Goal: Information Seeking & Learning: Compare options

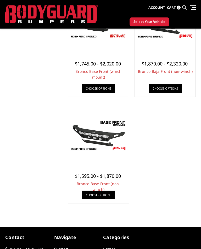
scroll to position [196, 0]
click at [92, 195] on link "Choose Options" at bounding box center [98, 195] width 33 height 9
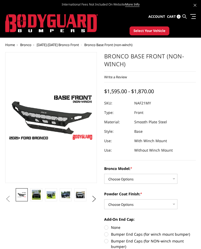
click at [34, 197] on img at bounding box center [36, 195] width 9 height 10
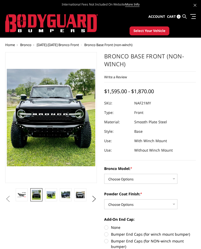
click at [49, 193] on img at bounding box center [51, 195] width 9 height 8
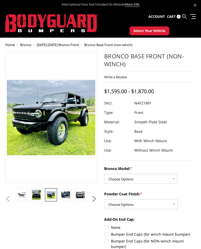
click at [64, 193] on img at bounding box center [65, 195] width 9 height 7
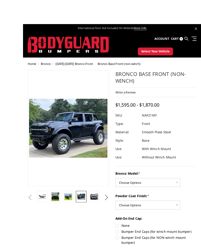
scroll to position [0, 0]
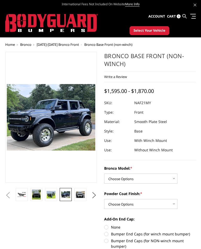
click at [79, 192] on img at bounding box center [80, 194] width 9 height 7
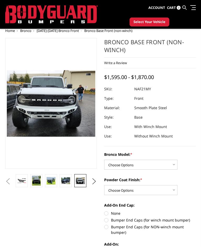
scroll to position [0, 0]
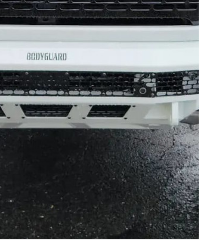
click at [44, 84] on img at bounding box center [45, 64] width 335 height 252
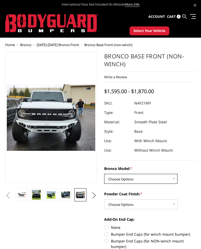
click at [168, 179] on select "Choose Options Base/Badlands/Wildtrak/etc. Raptor" at bounding box center [140, 179] width 73 height 10
select select "4028"
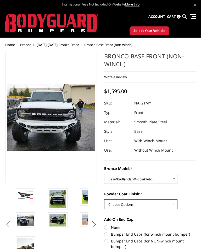
click at [164, 204] on select "Choose Options Bare Metal Textured Black Powder Coat" at bounding box center [140, 204] width 73 height 10
select select "4030"
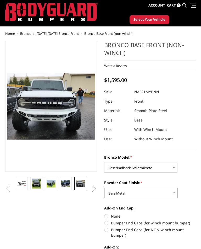
scroll to position [11, 0]
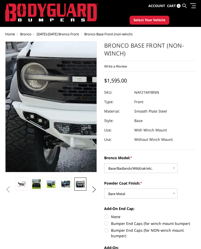
click at [16, 123] on img at bounding box center [145, 93] width 335 height 252
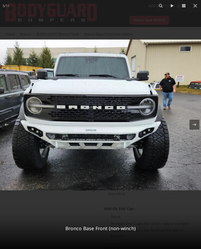
click at [195, 1] on button at bounding box center [196, 6] width 12 height 12
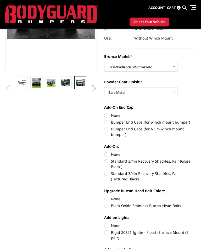
scroll to position [87, 0]
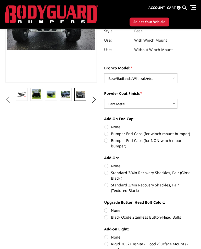
click at [107, 142] on label "Bumper End Caps (for NON-winch mount bumper)" at bounding box center [150, 143] width 92 height 11
click at [196, 131] on input "Bumper End Caps (for NON-winch mount bumper)" at bounding box center [196, 131] width 0 height 0
radio input "true"
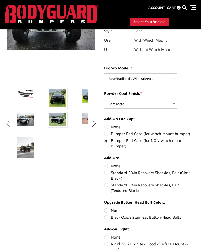
click at [19, 151] on img at bounding box center [25, 148] width 17 height 21
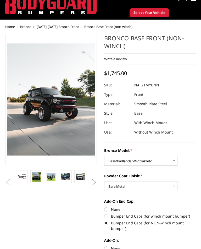
scroll to position [18, 0]
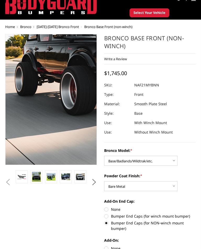
click at [26, 132] on img at bounding box center [98, 49] width 265 height 335
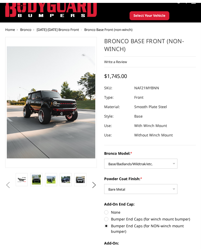
scroll to position [15, 0]
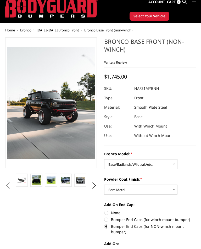
click at [34, 182] on img at bounding box center [36, 180] width 9 height 10
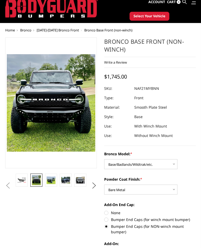
click at [50, 179] on img at bounding box center [51, 181] width 9 height 8
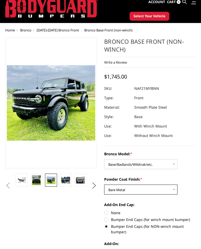
click at [168, 190] on select "Choose Options Bare Metal Textured Black Powder Coat" at bounding box center [140, 190] width 73 height 10
click at [77, 179] on img at bounding box center [80, 180] width 9 height 7
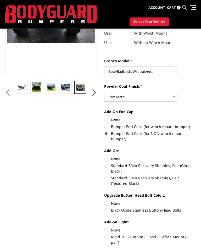
scroll to position [94, 0]
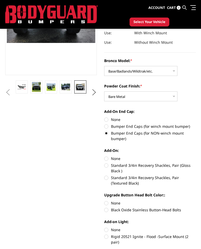
click at [109, 159] on label "None" at bounding box center [150, 159] width 92 height 6
click at [105, 156] on input "None" at bounding box center [104, 156] width 0 height 0
radio input "true"
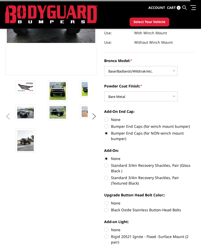
scroll to position [104, 0]
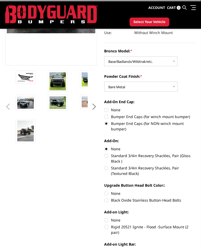
click at [110, 194] on label "None" at bounding box center [150, 194] width 92 height 6
click at [105, 191] on input "None" at bounding box center [104, 191] width 0 height 0
radio input "true"
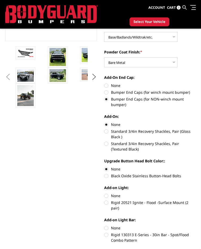
scroll to position [129, 0]
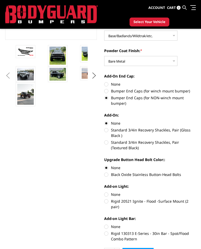
click at [106, 196] on label "None" at bounding box center [150, 195] width 92 height 6
click at [105, 192] on input "None" at bounding box center [104, 192] width 0 height 0
radio input "true"
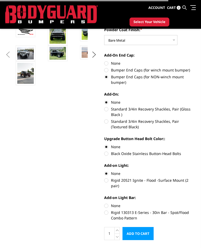
click at [106, 203] on label "None" at bounding box center [150, 206] width 92 height 6
click at [105, 203] on input "None" at bounding box center [104, 203] width 0 height 0
radio input "true"
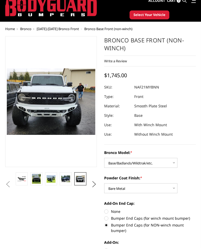
scroll to position [16, 0]
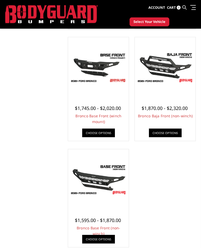
scroll to position [151, 0]
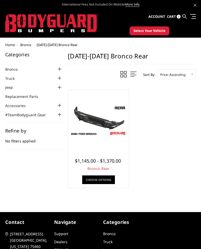
click at [120, 146] on div at bounding box center [98, 120] width 58 height 58
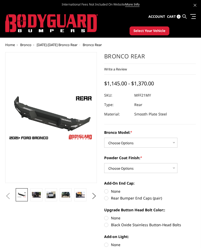
click at [41, 113] on img at bounding box center [77, 119] width 335 height 189
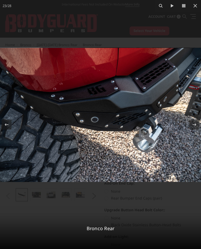
click at [200, 3] on button at bounding box center [196, 6] width 12 height 12
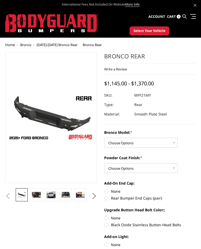
click at [50, 194] on img at bounding box center [51, 195] width 9 height 7
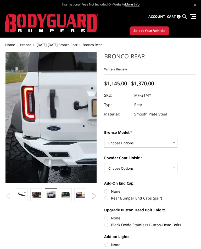
click at [28, 135] on img at bounding box center [111, 102] width 335 height 252
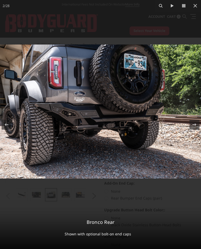
click at [197, 2] on button at bounding box center [196, 6] width 12 height 12
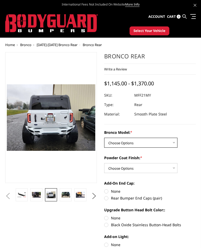
click at [168, 142] on select "Choose Options Base/Badlands/Wildtrak/etc. Raptor" at bounding box center [140, 143] width 73 height 10
select select "4024"
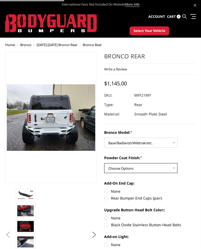
click at [173, 165] on select "Choose Options Bare Metal Textured Black Powder Coat" at bounding box center [140, 168] width 73 height 10
select select "4026"
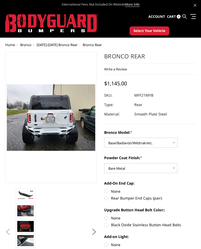
click at [105, 192] on label "None" at bounding box center [150, 192] width 92 height 6
click at [105, 189] on input "None" at bounding box center [104, 189] width 0 height 0
radio input "true"
click at [106, 200] on label "Rear Bumper End Caps (pair)" at bounding box center [150, 198] width 92 height 6
click at [196, 189] on input "Rear Bumper End Caps (pair)" at bounding box center [196, 189] width 0 height 0
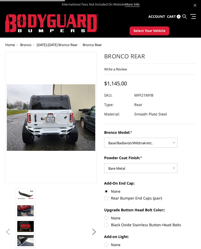
radio input "true"
click at [108, 192] on label "None" at bounding box center [150, 192] width 92 height 6
click at [105, 189] on input "None" at bounding box center [104, 189] width 0 height 0
radio input "true"
click at [107, 198] on label "Rear Bumper End Caps (pair)" at bounding box center [150, 198] width 92 height 6
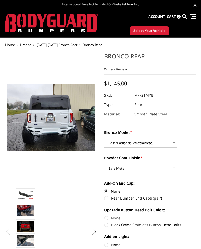
click at [196, 189] on input "Rear Bumper End Caps (pair)" at bounding box center [196, 189] width 0 height 0
radio input "true"
click at [23, 193] on img at bounding box center [25, 194] width 17 height 9
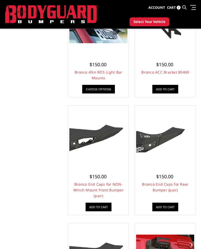
scroll to position [195, 0]
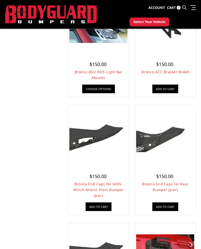
click at [83, 185] on link "Bronco End Caps for NON-Winch Mount Front Bumper (pair)" at bounding box center [98, 190] width 51 height 17
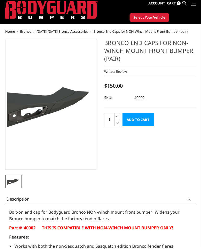
scroll to position [6, 0]
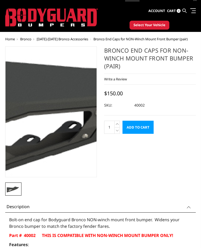
click at [27, 136] on img at bounding box center [115, 101] width 335 height 189
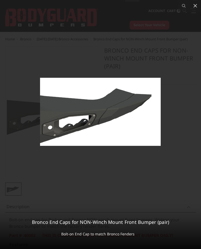
click at [199, 6] on button at bounding box center [196, 6] width 12 height 12
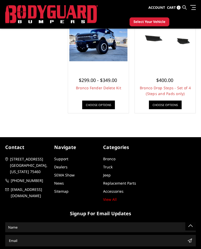
scroll to position [524, 0]
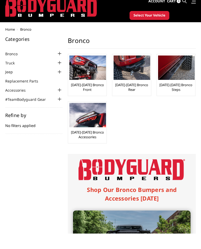
scroll to position [60, 0]
